Goal: Find specific page/section: Find specific page/section

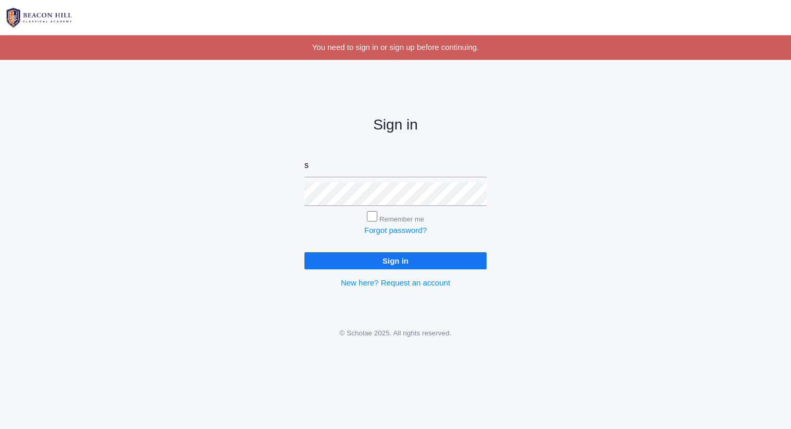
type input "[PERSON_NAME][EMAIL_ADDRESS][DOMAIN_NAME]"
click at [305, 252] on input "Sign in" at bounding box center [396, 260] width 182 height 17
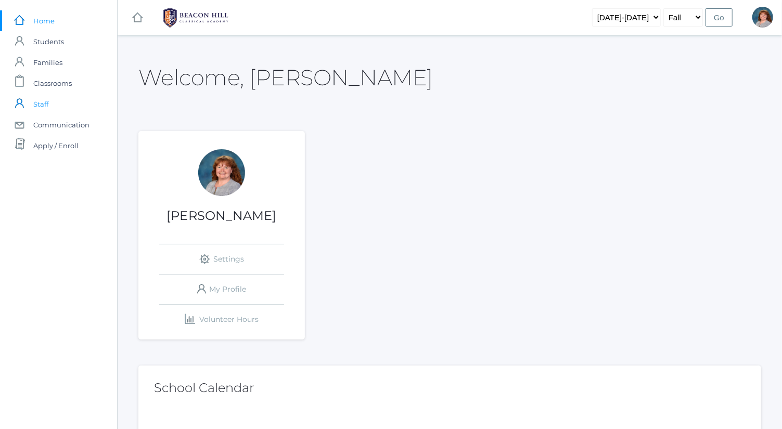
click at [77, 94] on link "icons/user/plain Created with Sketch. Staff" at bounding box center [58, 104] width 117 height 21
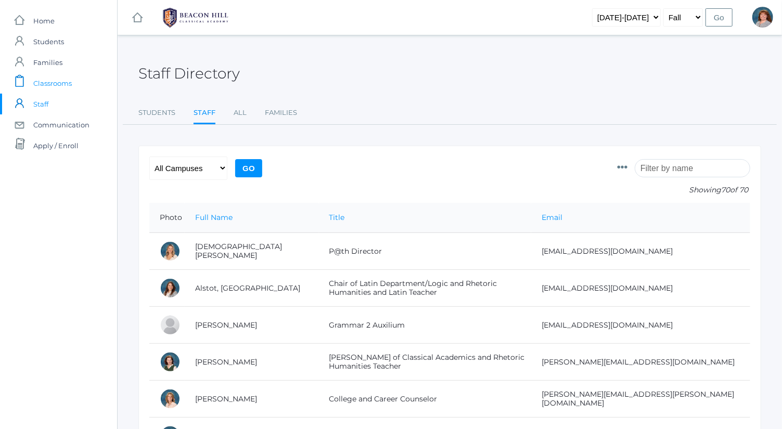
click at [76, 90] on link "icons/clipboard/plain Created with Sketch. Classrooms" at bounding box center [58, 83] width 117 height 21
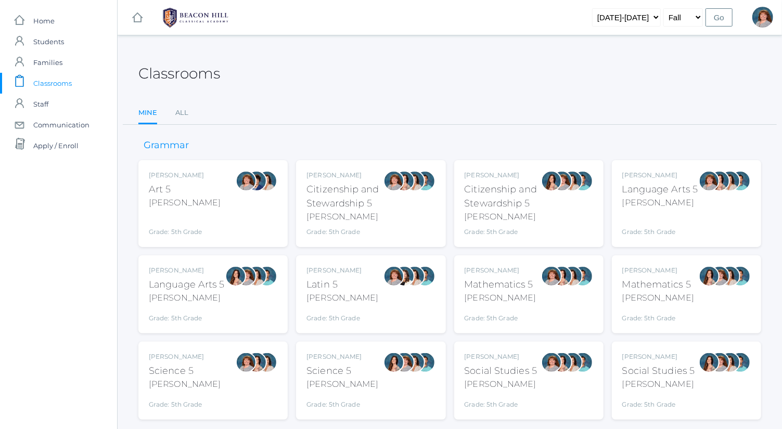
click at [647, 180] on div "[PERSON_NAME] Language Arts 5 [PERSON_NAME] Grade: 5th Grade 05LA" at bounding box center [661, 204] width 76 height 66
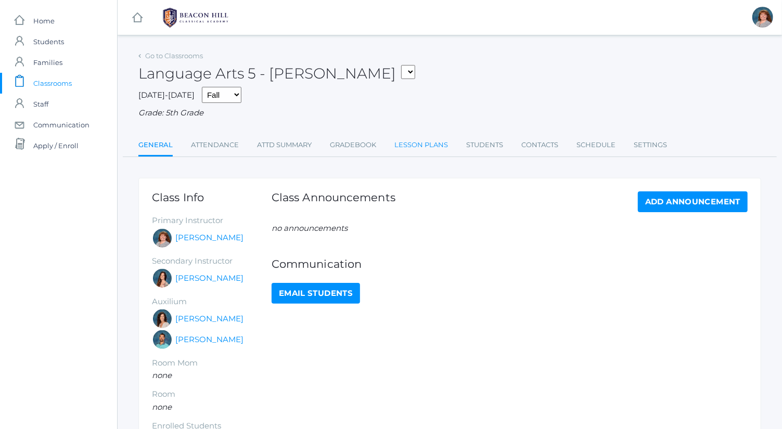
click at [422, 147] on link "Lesson Plans" at bounding box center [422, 145] width 54 height 21
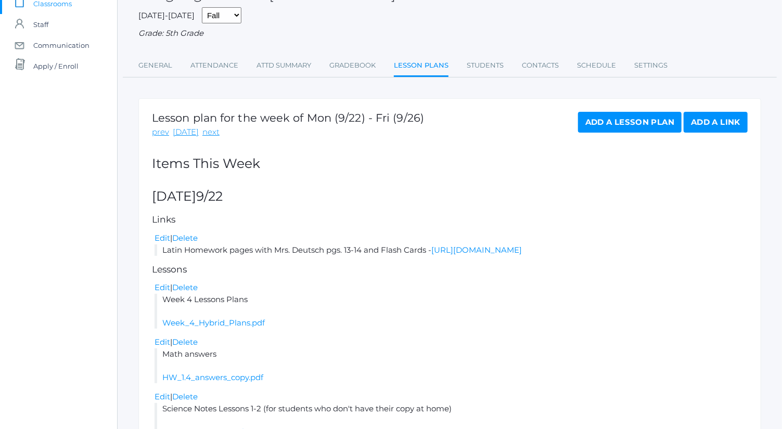
scroll to position [80, 0]
click at [502, 248] on link "[URL][DOMAIN_NAME]" at bounding box center [477, 250] width 91 height 10
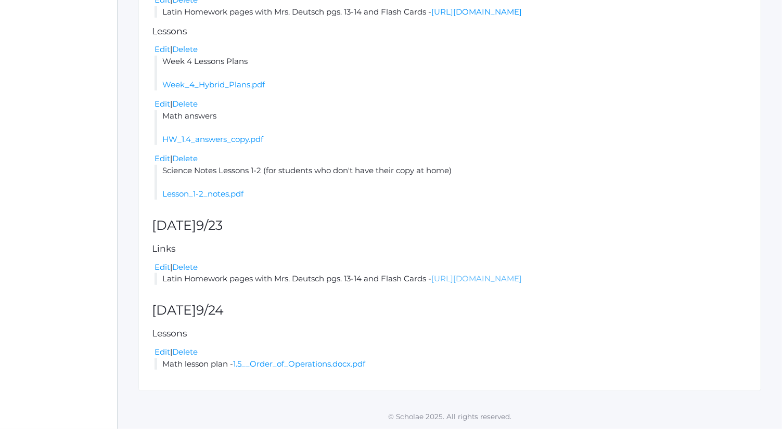
click at [486, 282] on link "[URL][DOMAIN_NAME]" at bounding box center [477, 279] width 91 height 10
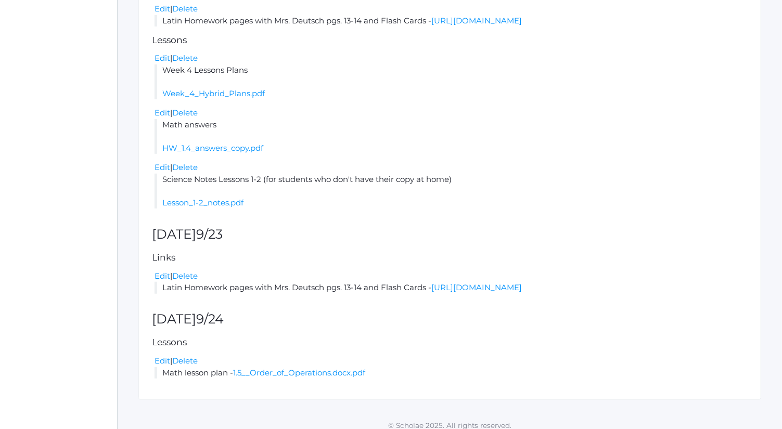
scroll to position [307, 0]
